Goal: Task Accomplishment & Management: Complete application form

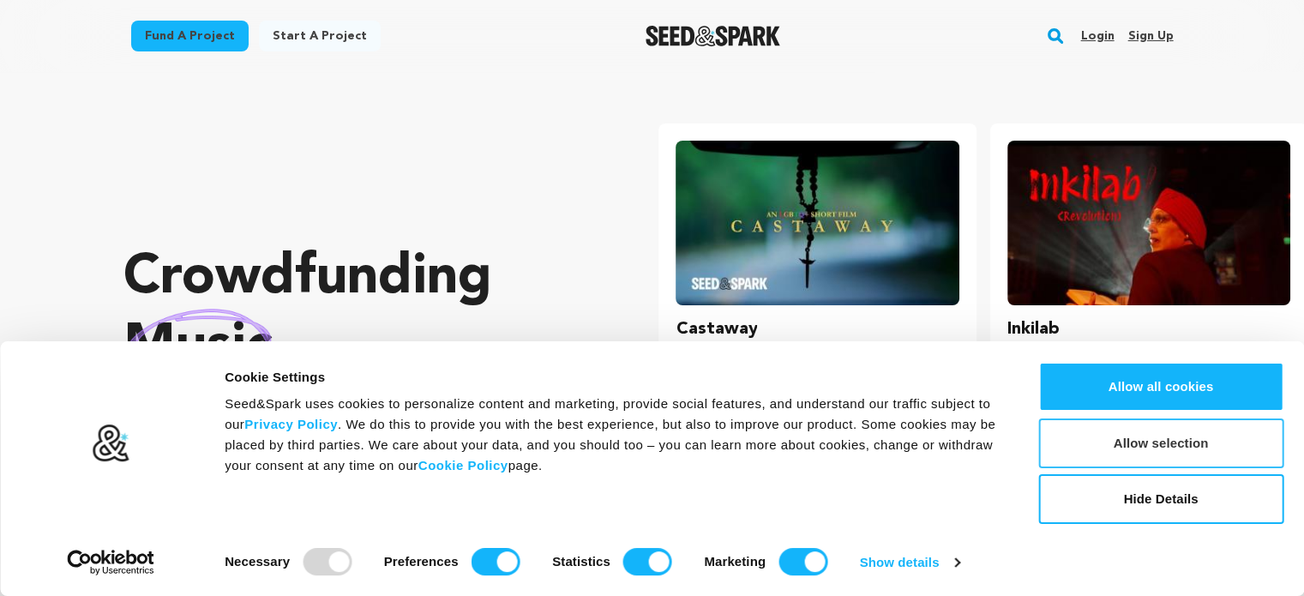
click at [1161, 450] on button "Allow selection" at bounding box center [1160, 443] width 245 height 50
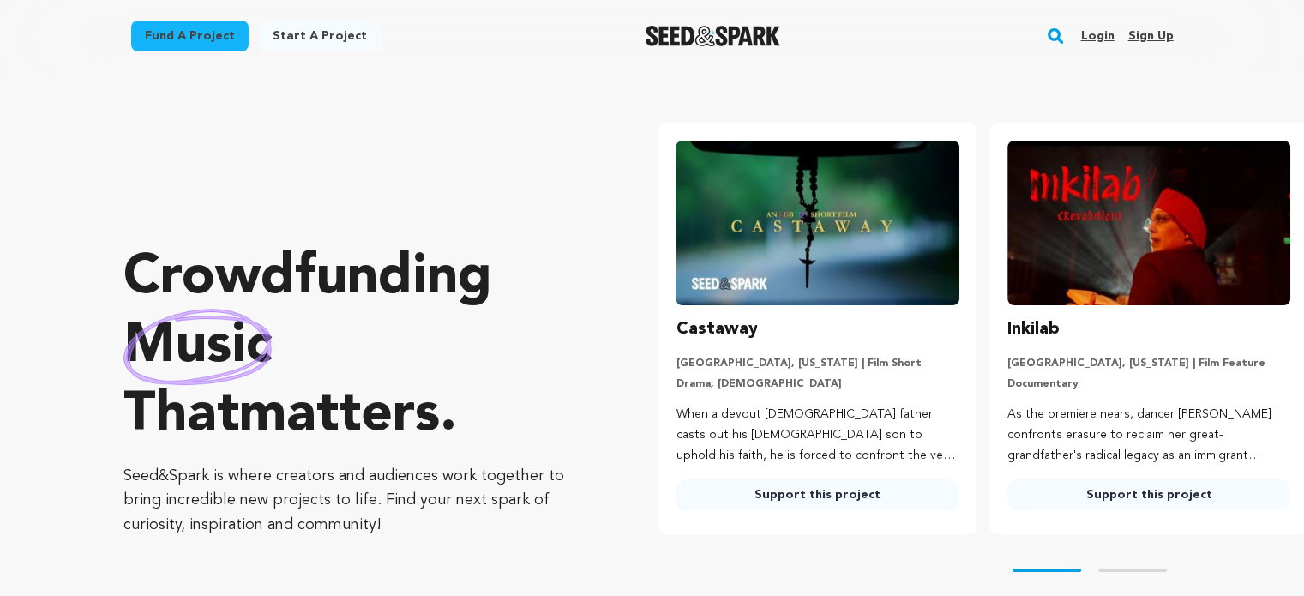
click at [1138, 33] on link "Sign up" at bounding box center [1149, 35] width 45 height 27
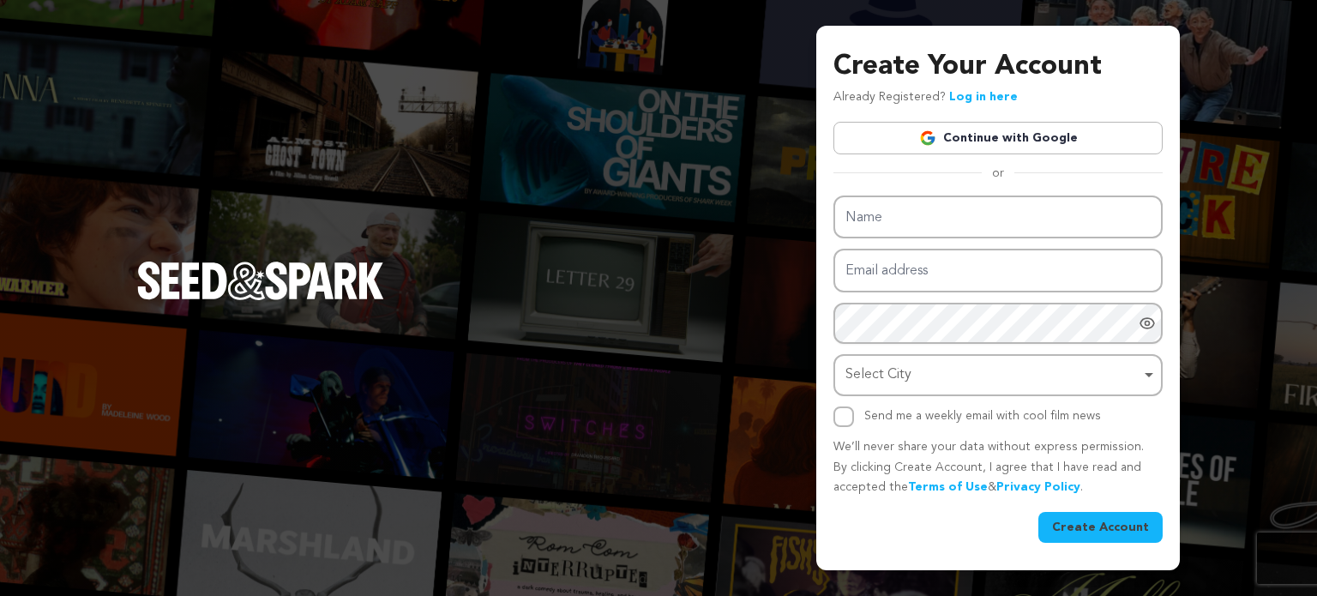
click at [981, 385] on div "Select City Remove item" at bounding box center [992, 375] width 295 height 25
click at [909, 377] on div "Select City Remove item" at bounding box center [992, 375] width 295 height 25
click at [886, 419] on input "Select City" at bounding box center [998, 424] width 326 height 39
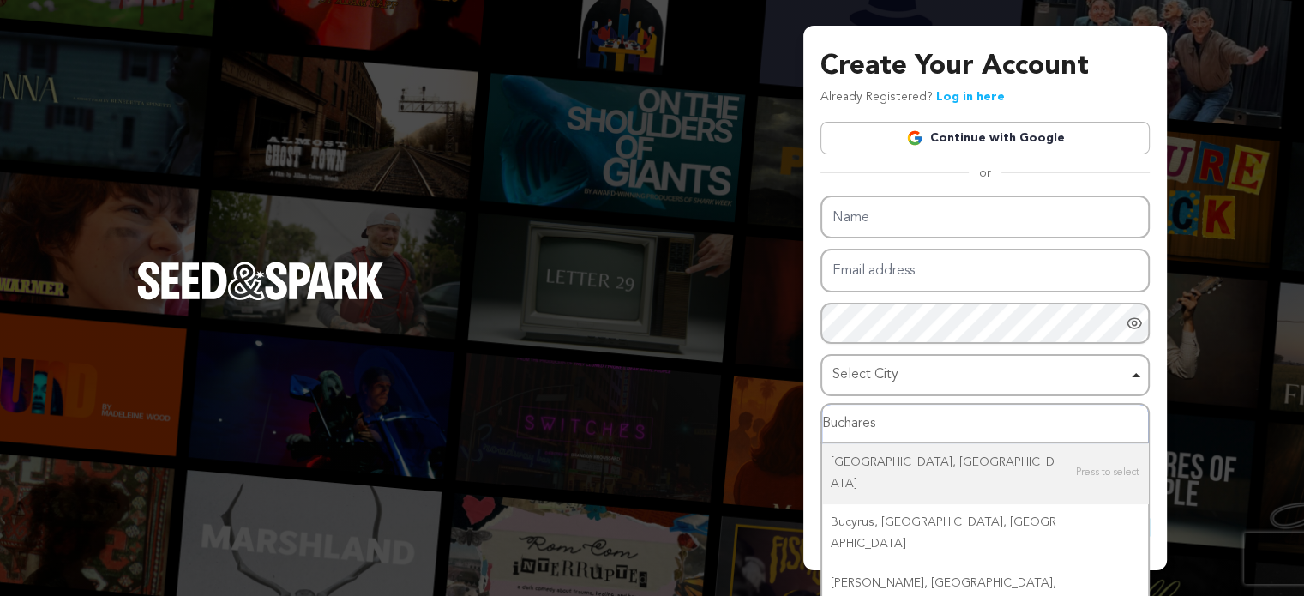
type input "Bucharest"
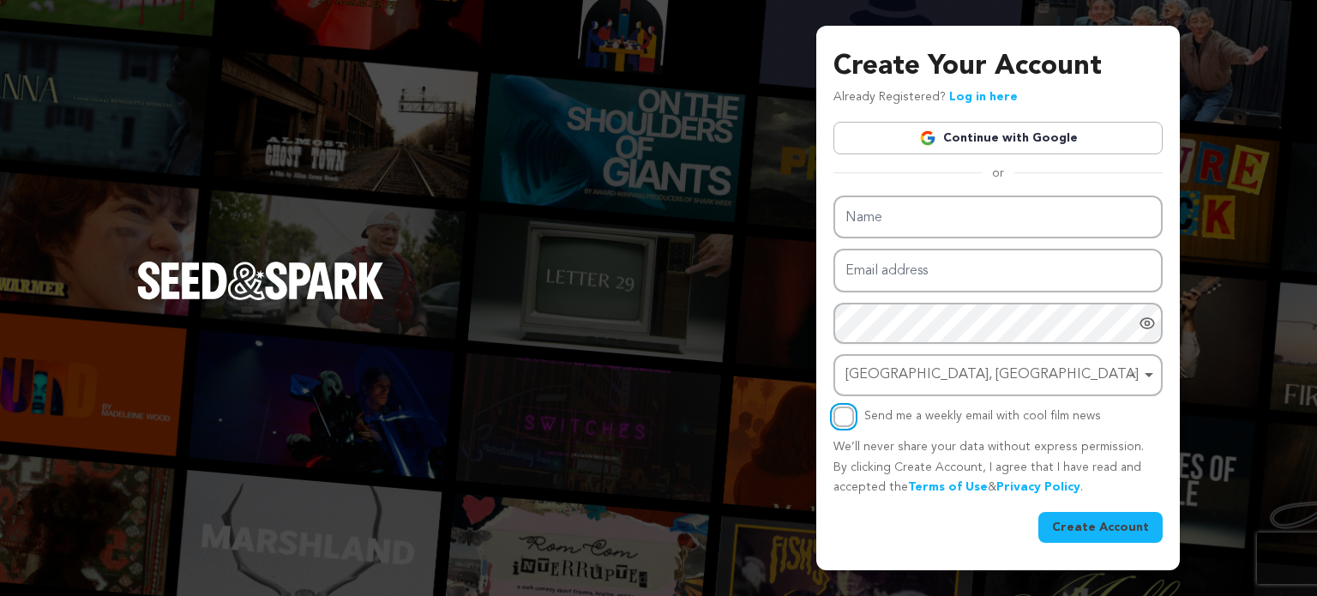
click at [839, 416] on input "Send me a weekly email with cool film news" at bounding box center [843, 416] width 21 height 21
checkbox input "true"
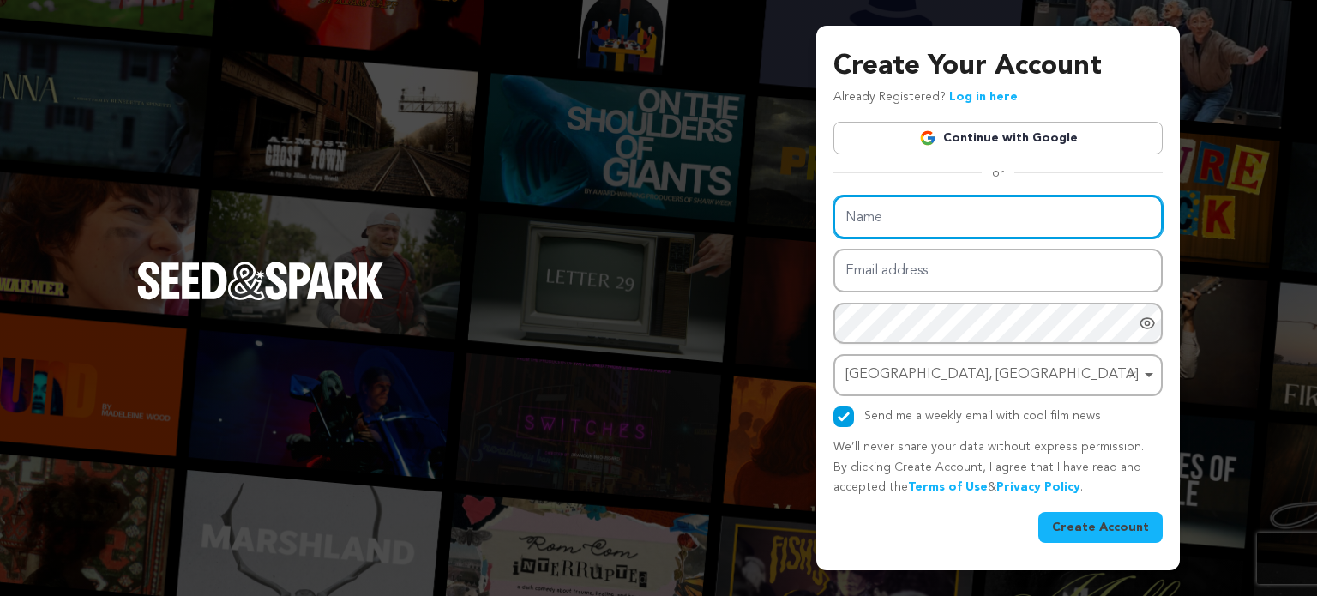
click at [933, 219] on input "Name" at bounding box center [997, 217] width 329 height 44
type input "Bianca"
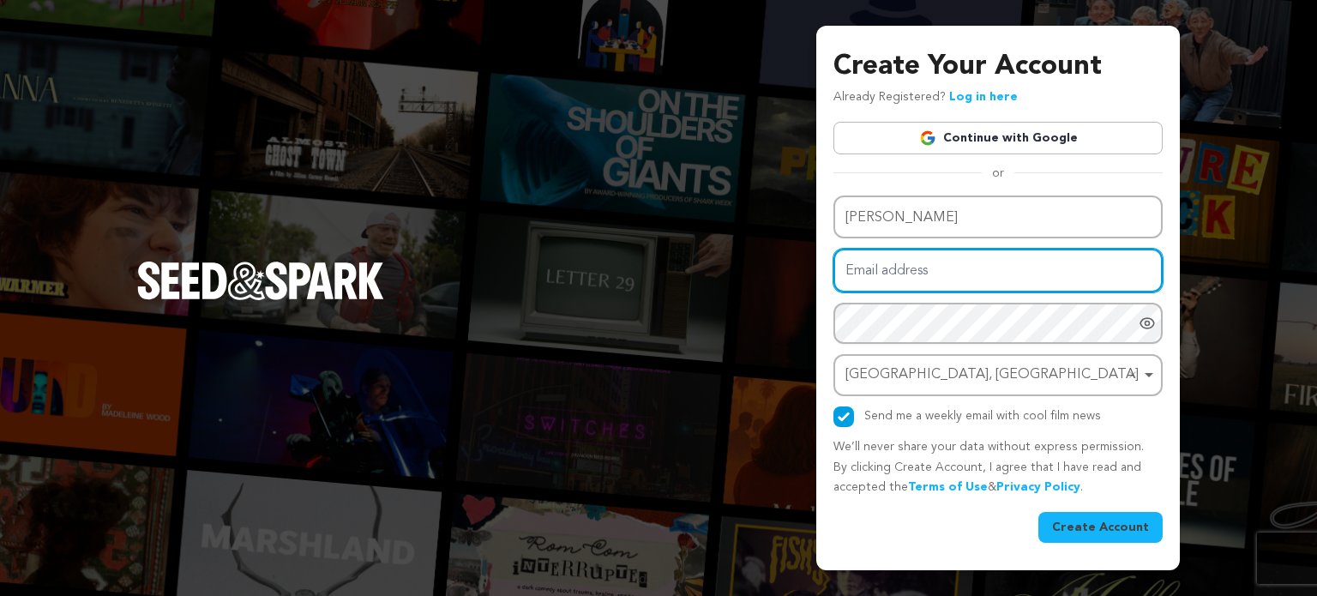
click at [913, 276] on input "Email address" at bounding box center [997, 271] width 329 height 44
type input "binabianca1@gmail.com"
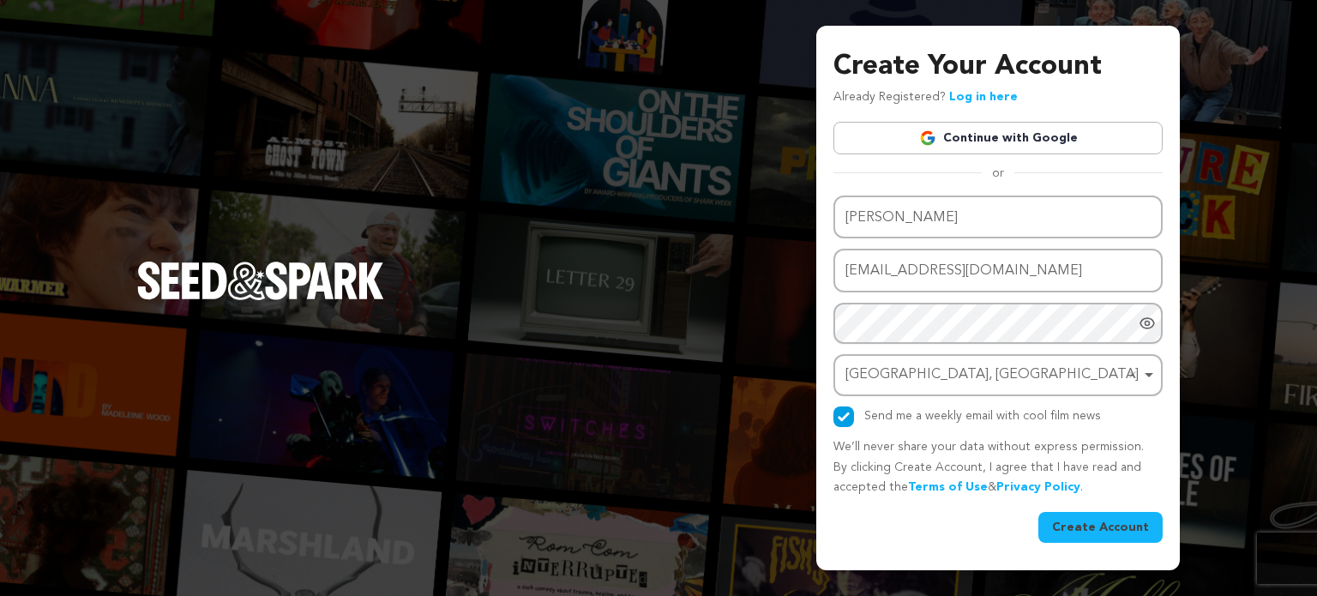
click at [1144, 325] on icon "Show password as plain text. Warning: this will display your password on the sc…" at bounding box center [1146, 323] width 17 height 17
click at [1144, 322] on icon "Hide Password" at bounding box center [1146, 323] width 17 height 17
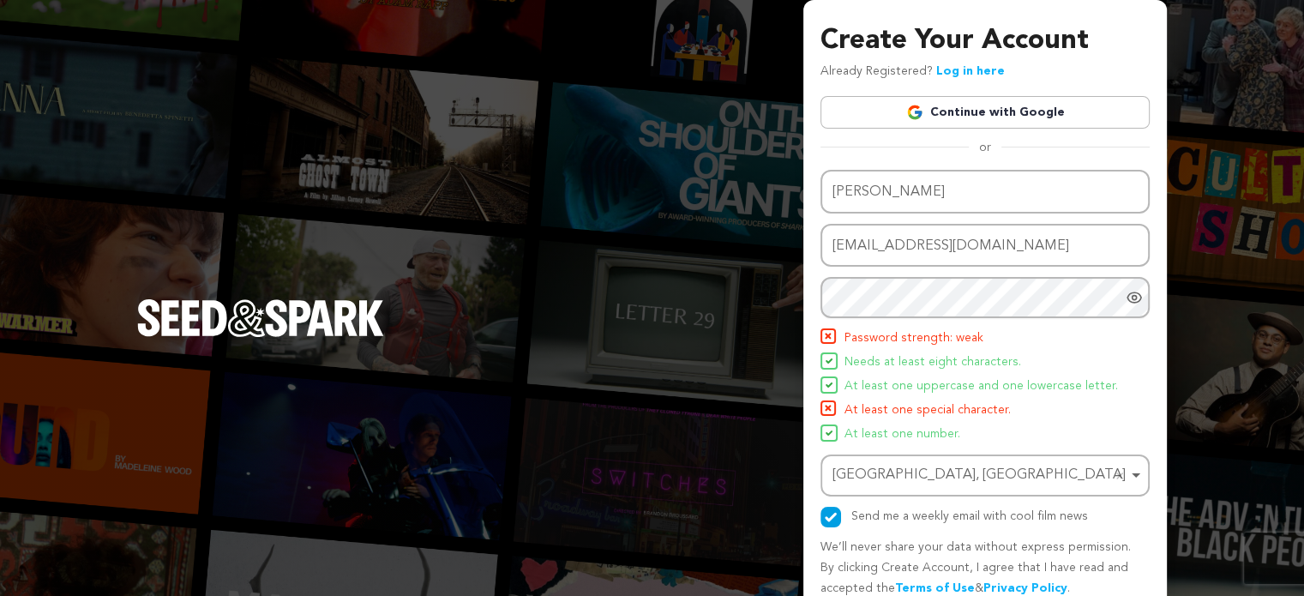
click at [990, 429] on li "At least one number." at bounding box center [984, 434] width 329 height 21
click at [1048, 429] on li "At least one number." at bounding box center [984, 434] width 329 height 21
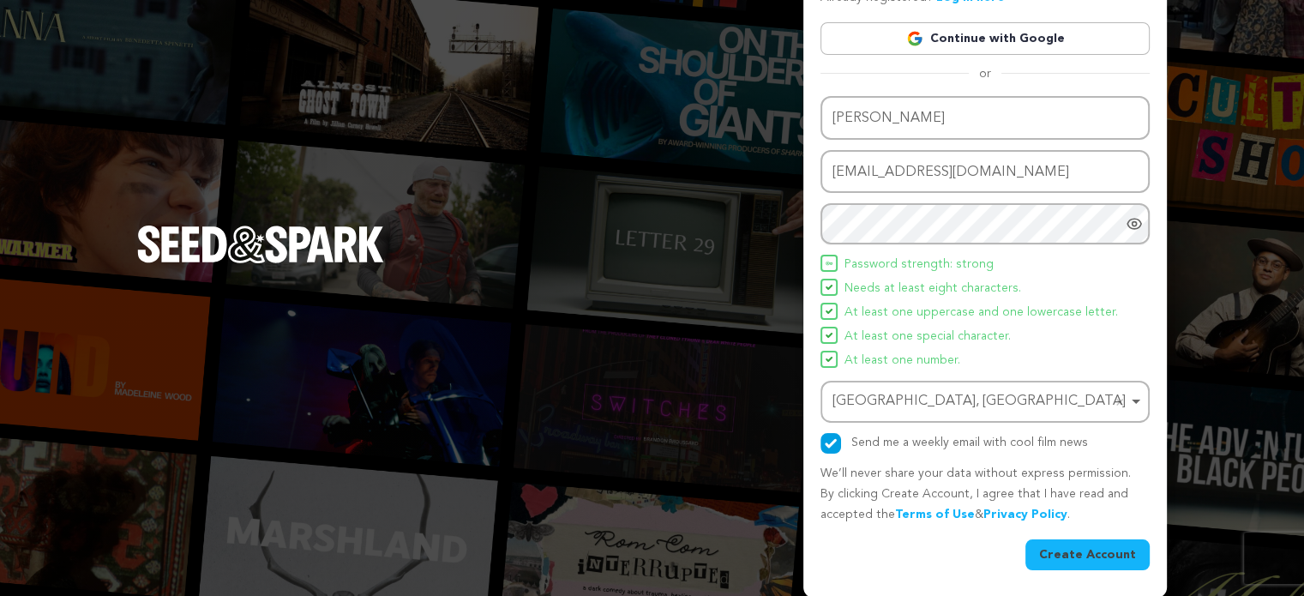
click at [1080, 547] on button "Create Account" at bounding box center [1087, 554] width 124 height 31
